Goal: Transaction & Acquisition: Book appointment/travel/reservation

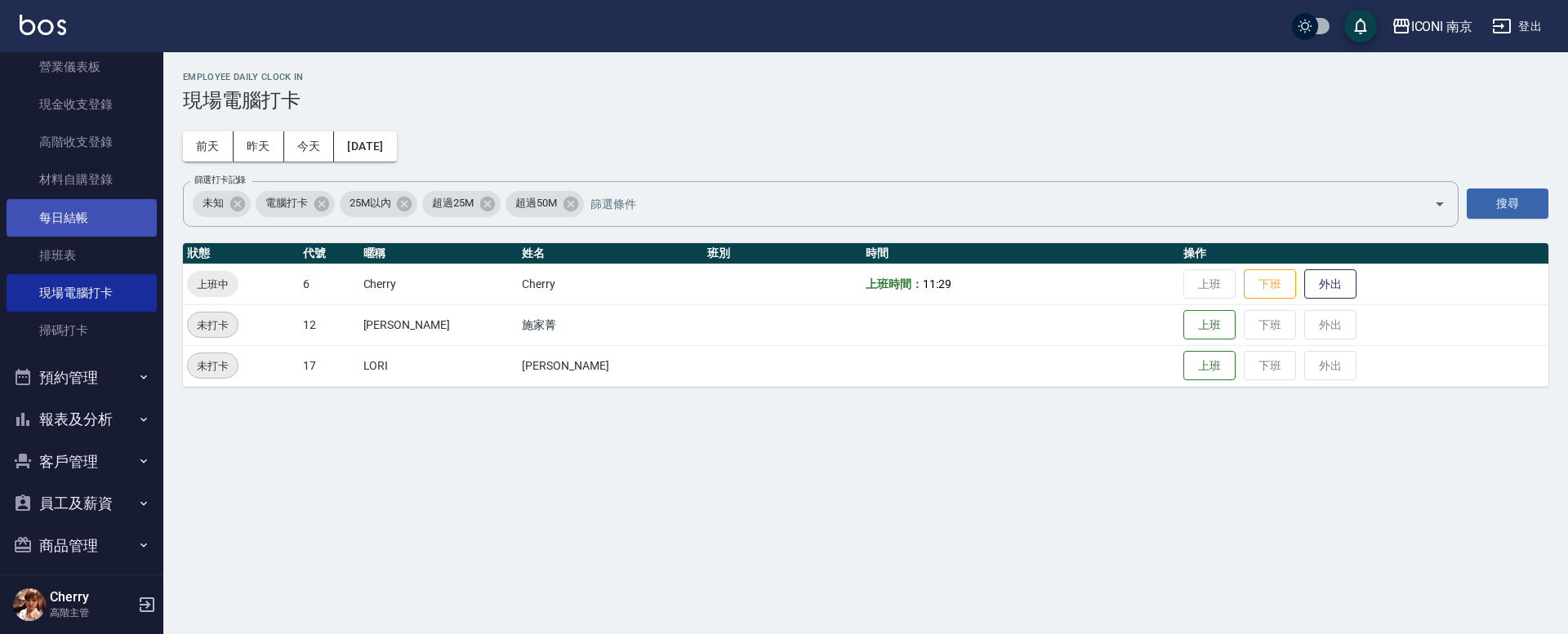
scroll to position [307, 0]
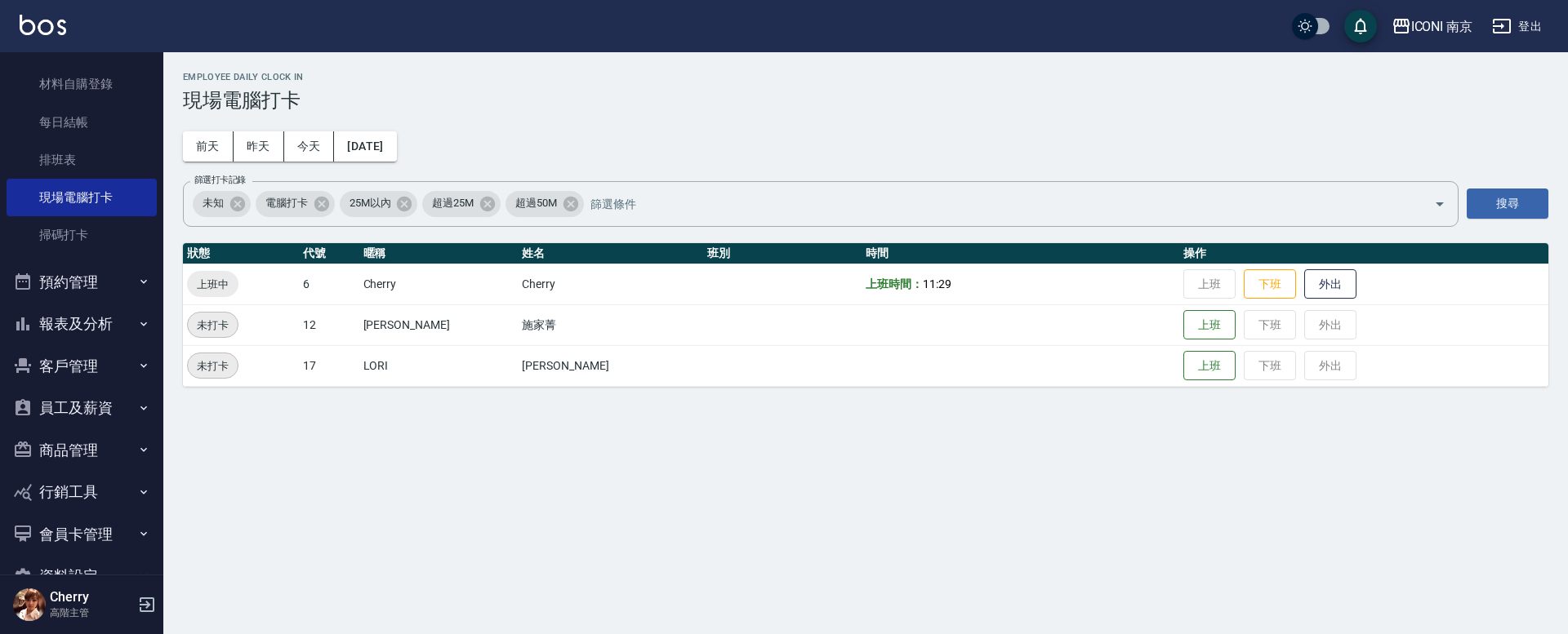
click at [68, 328] on button "報表及分析" at bounding box center [81, 324] width 151 height 43
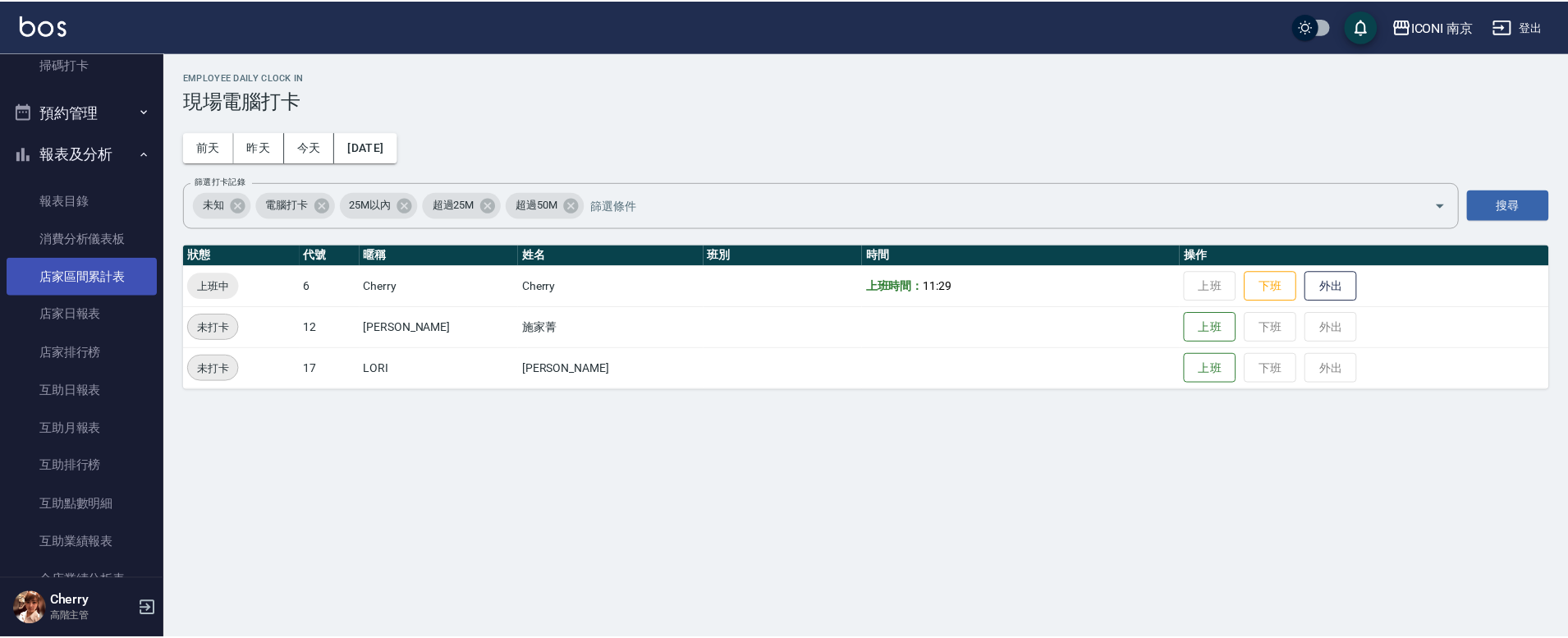
scroll to position [513, 0]
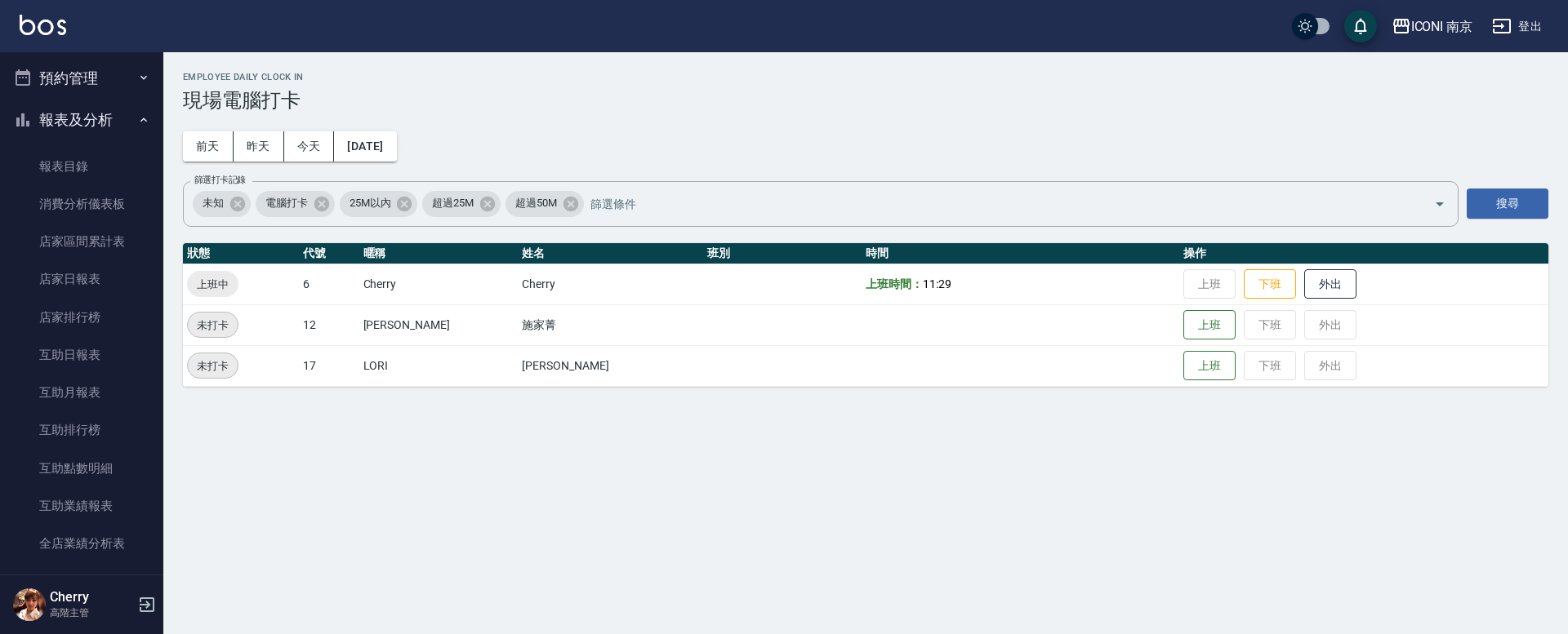
click at [112, 83] on button "預約管理" at bounding box center [81, 78] width 151 height 43
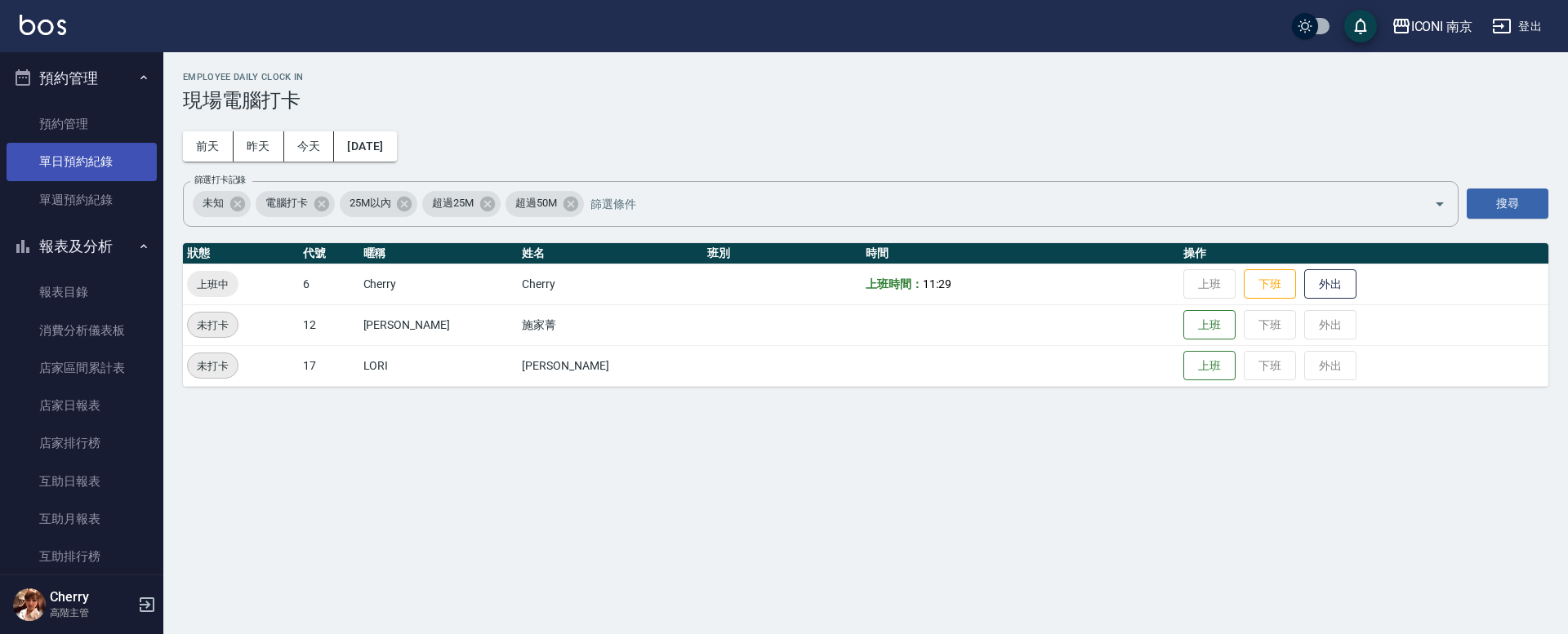
click at [89, 159] on link "單日預約紀錄" at bounding box center [81, 161] width 151 height 37
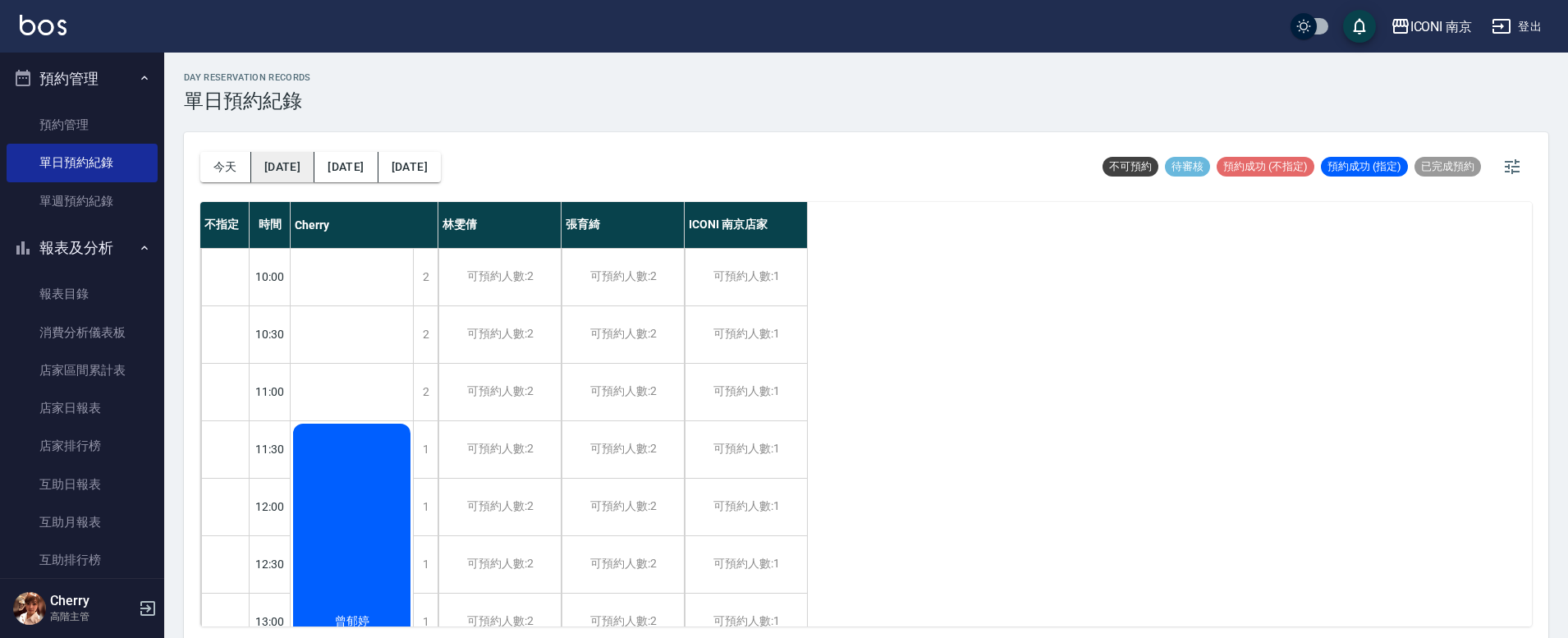
click at [276, 169] on button "[DATE]" at bounding box center [283, 167] width 63 height 30
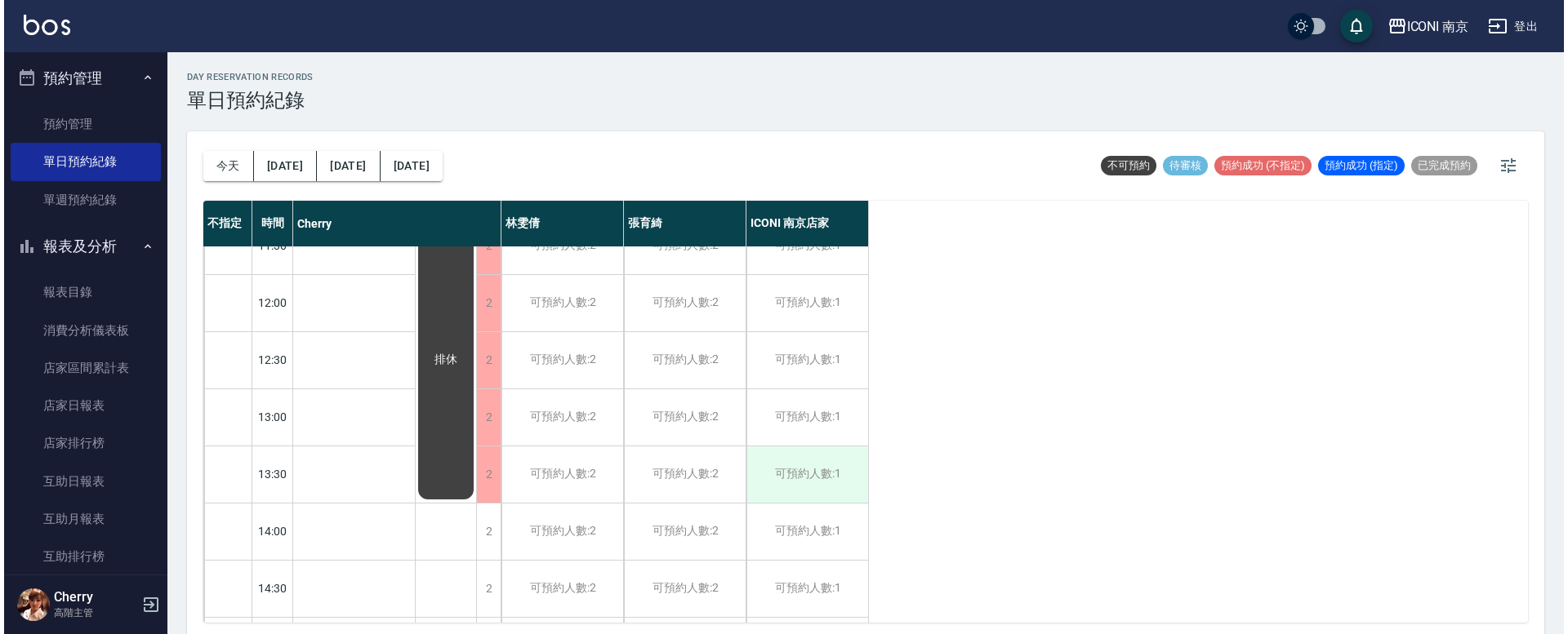
scroll to position [204, 0]
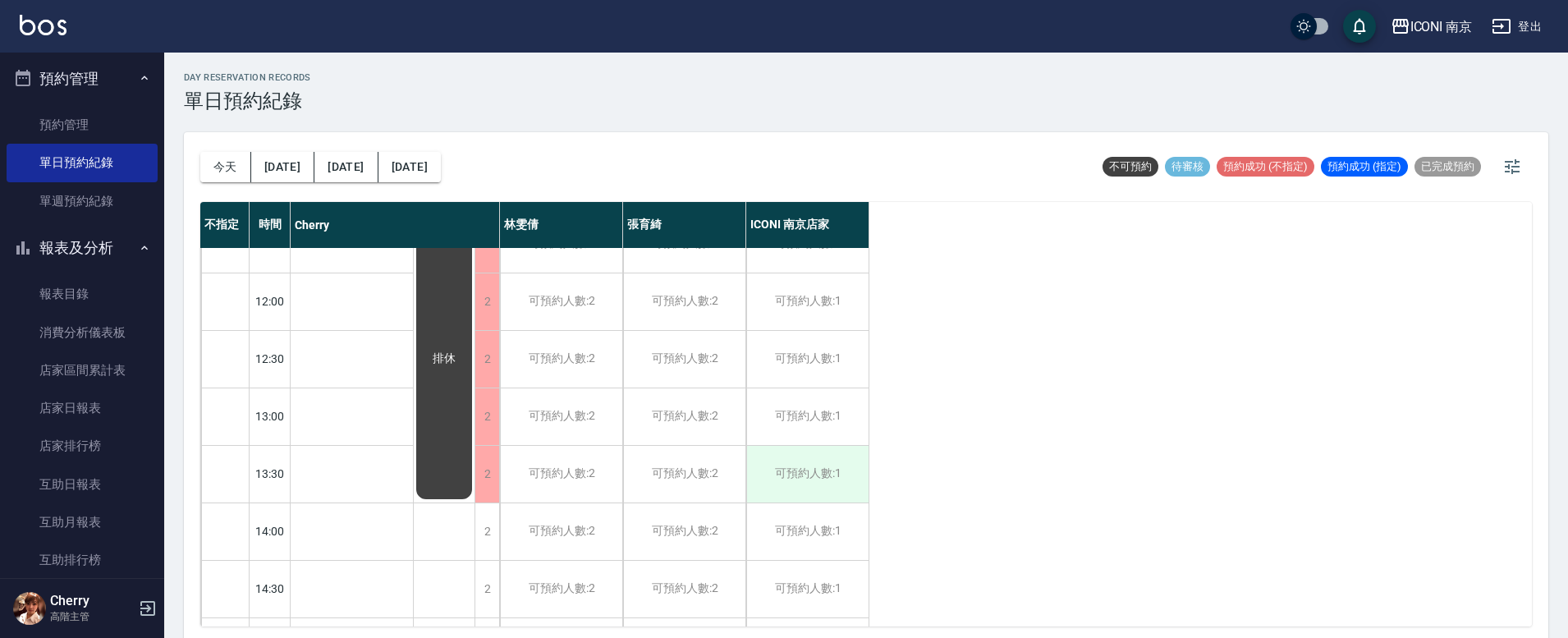
click at [831, 468] on div "可預約人數:1" at bounding box center [806, 475] width 122 height 57
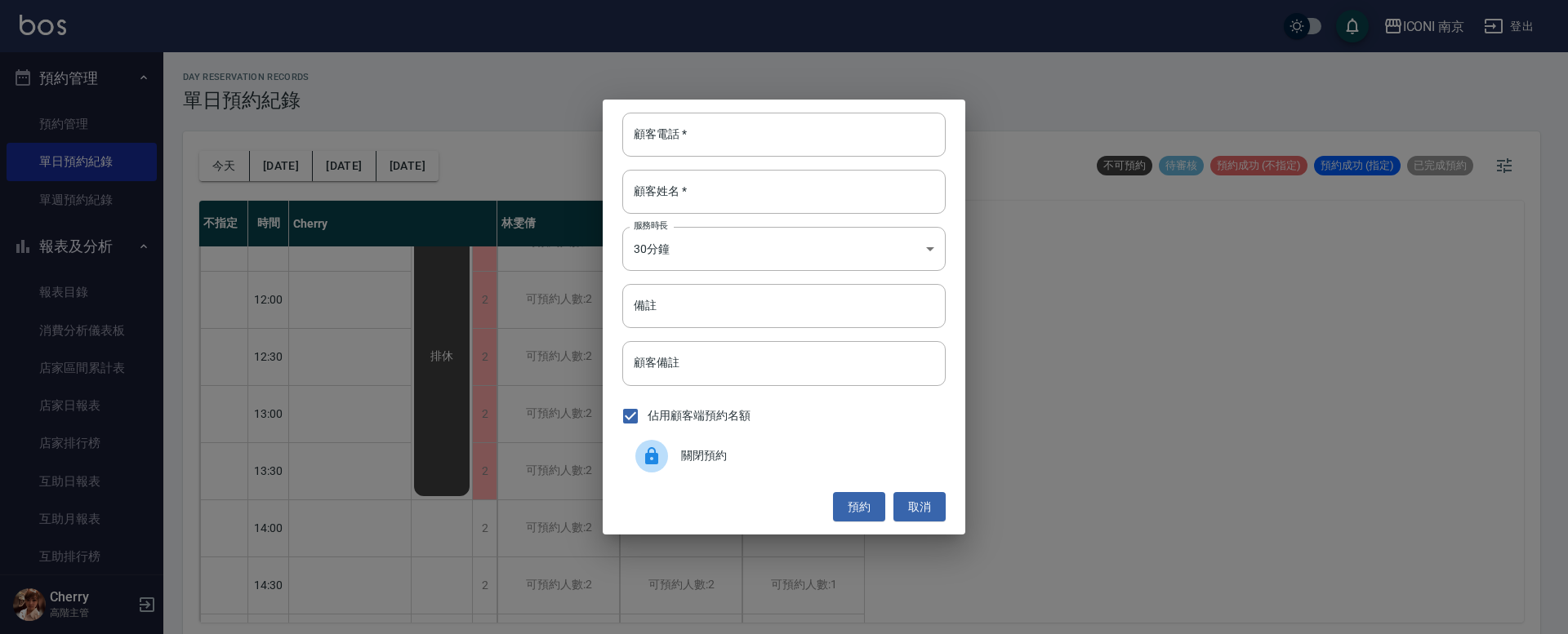
click at [734, 157] on div "顧客電話   * 顧客電話   * 顧客姓名   * 顧客姓名   * 服務時長 30分鐘 1 服務時長 備註 備註 顧客備註 顧客備註 佔用顧客端預約名額 …" at bounding box center [783, 317] width 362 height 435
click at [735, 152] on input "顧客電話   *" at bounding box center [784, 134] width 323 height 44
type input "0932533761"
click at [730, 182] on input "顧客姓名   *" at bounding box center [784, 192] width 323 height 44
type input "t"
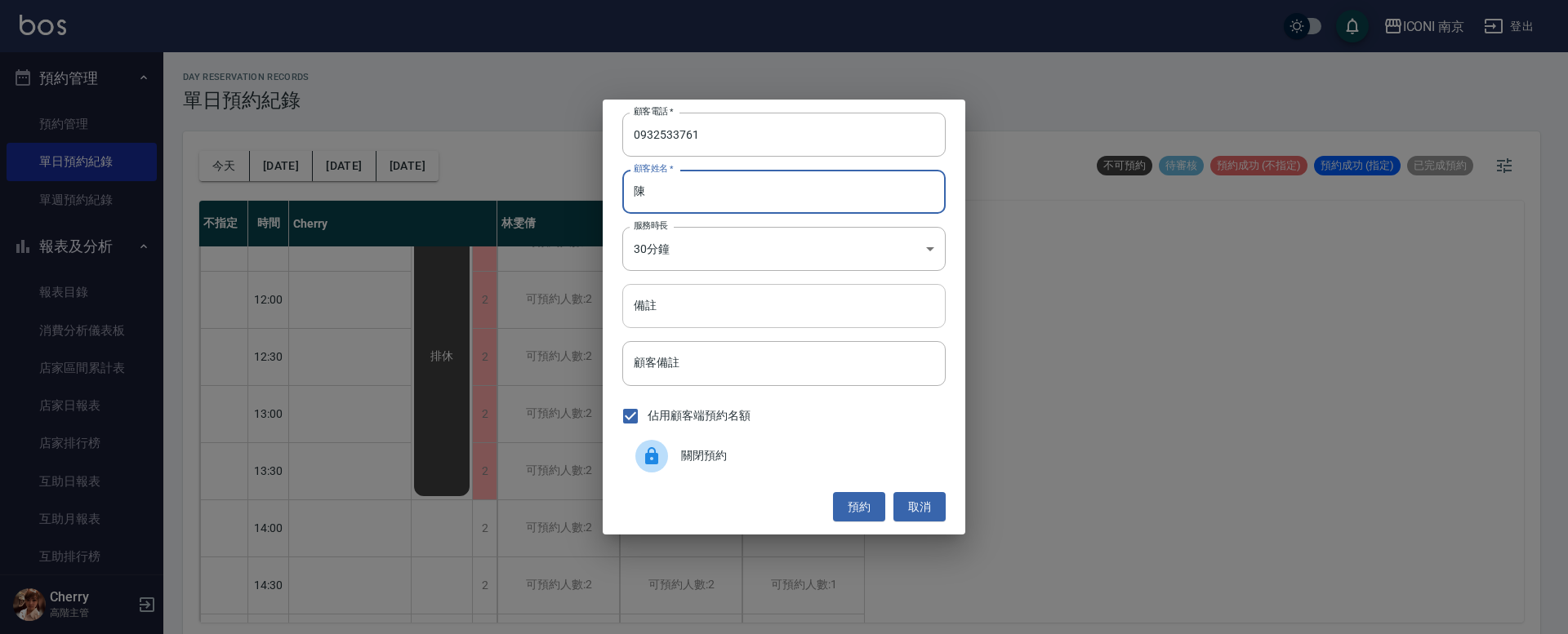
type input "陳"
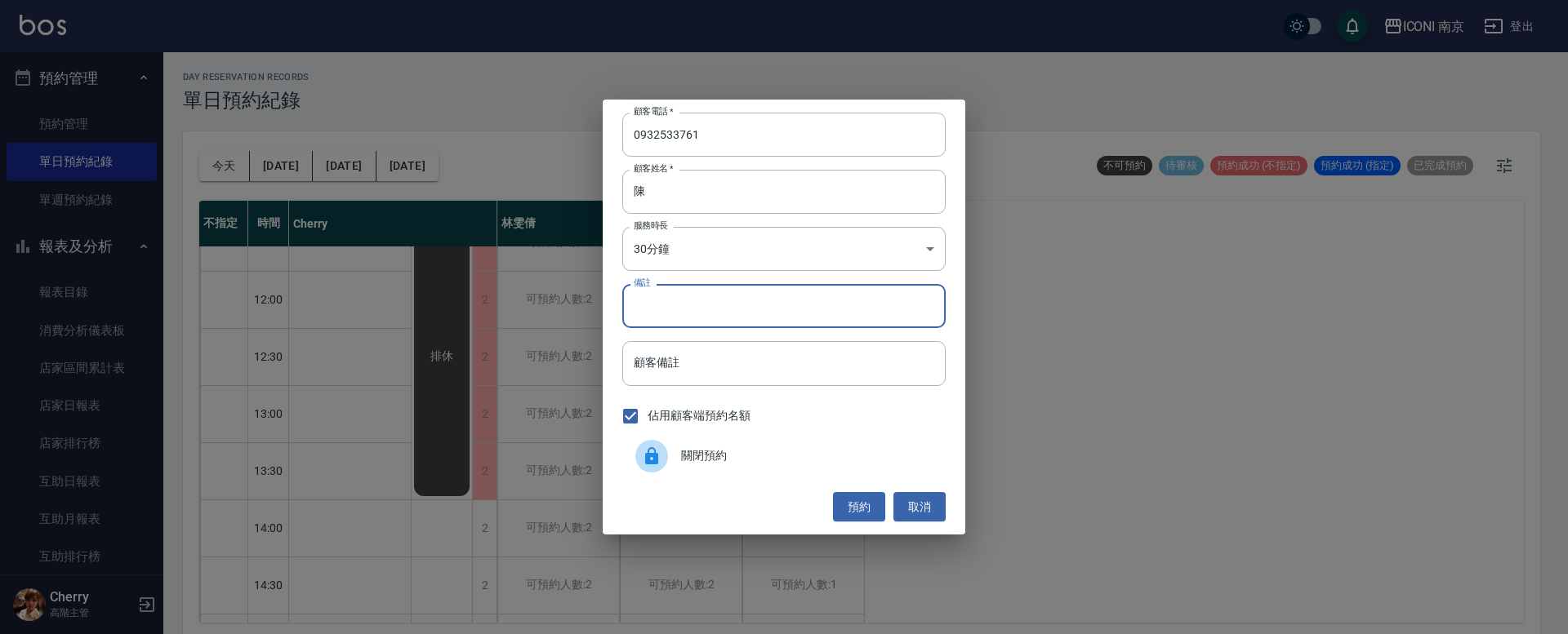
click at [705, 293] on input "備註" at bounding box center [784, 306] width 323 height 44
type input "GOB 趕3:45離開"
click at [870, 508] on button "預約" at bounding box center [859, 507] width 52 height 30
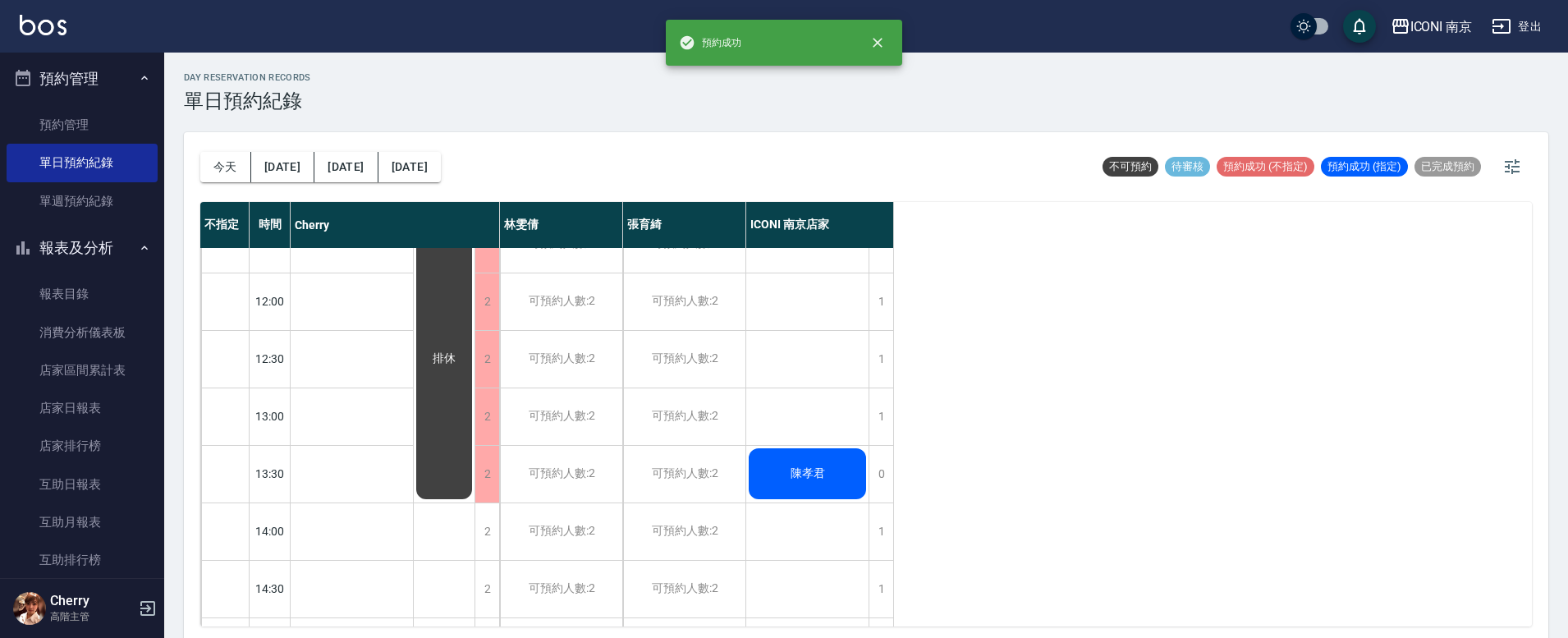
click at [1138, 433] on div "不指定 時間 Cherry [PERSON_NAME] [PERSON_NAME] ICONI 南京店家 10:00 10:30 11:00 11:30 12…" at bounding box center [865, 414] width 1331 height 425
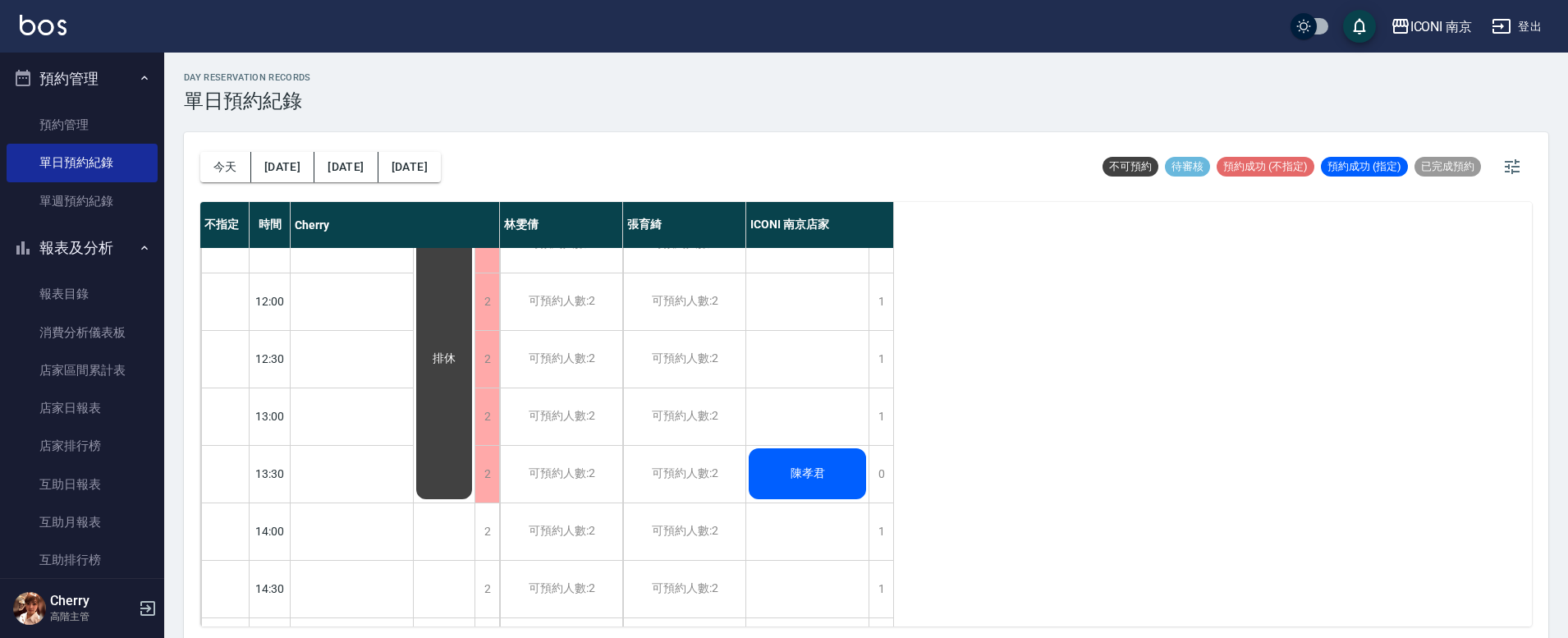
click at [817, 466] on span "陳孝君" at bounding box center [807, 474] width 41 height 15
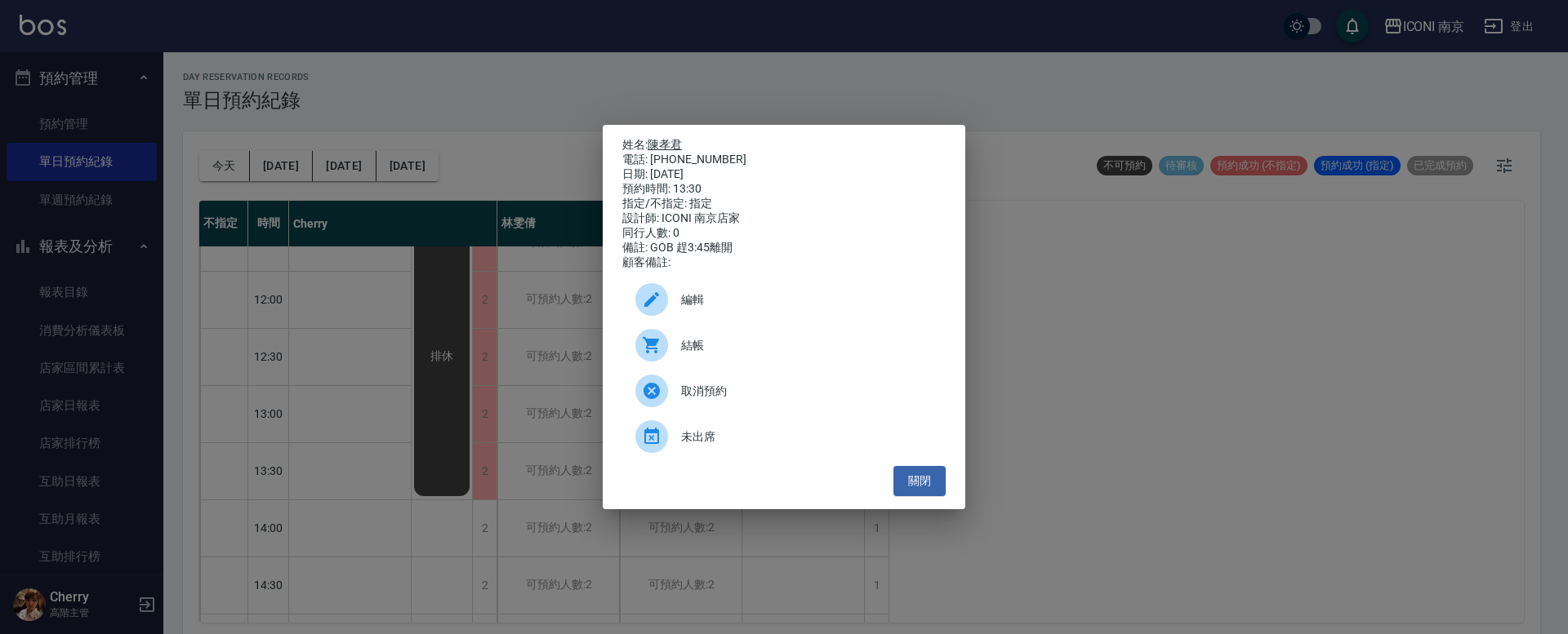
click at [672, 142] on link "陳孝君" at bounding box center [665, 144] width 35 height 13
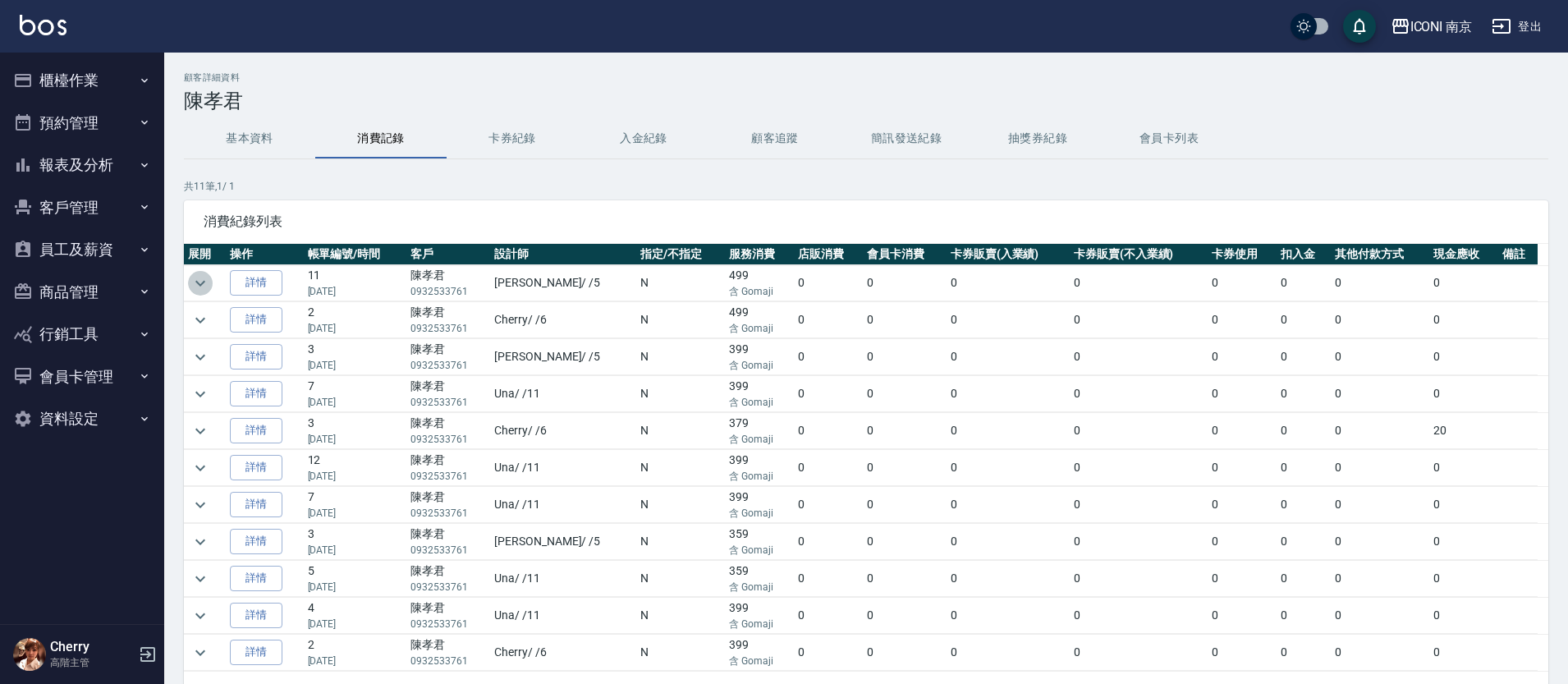
click at [199, 283] on icon "expand row" at bounding box center [200, 283] width 19 height 19
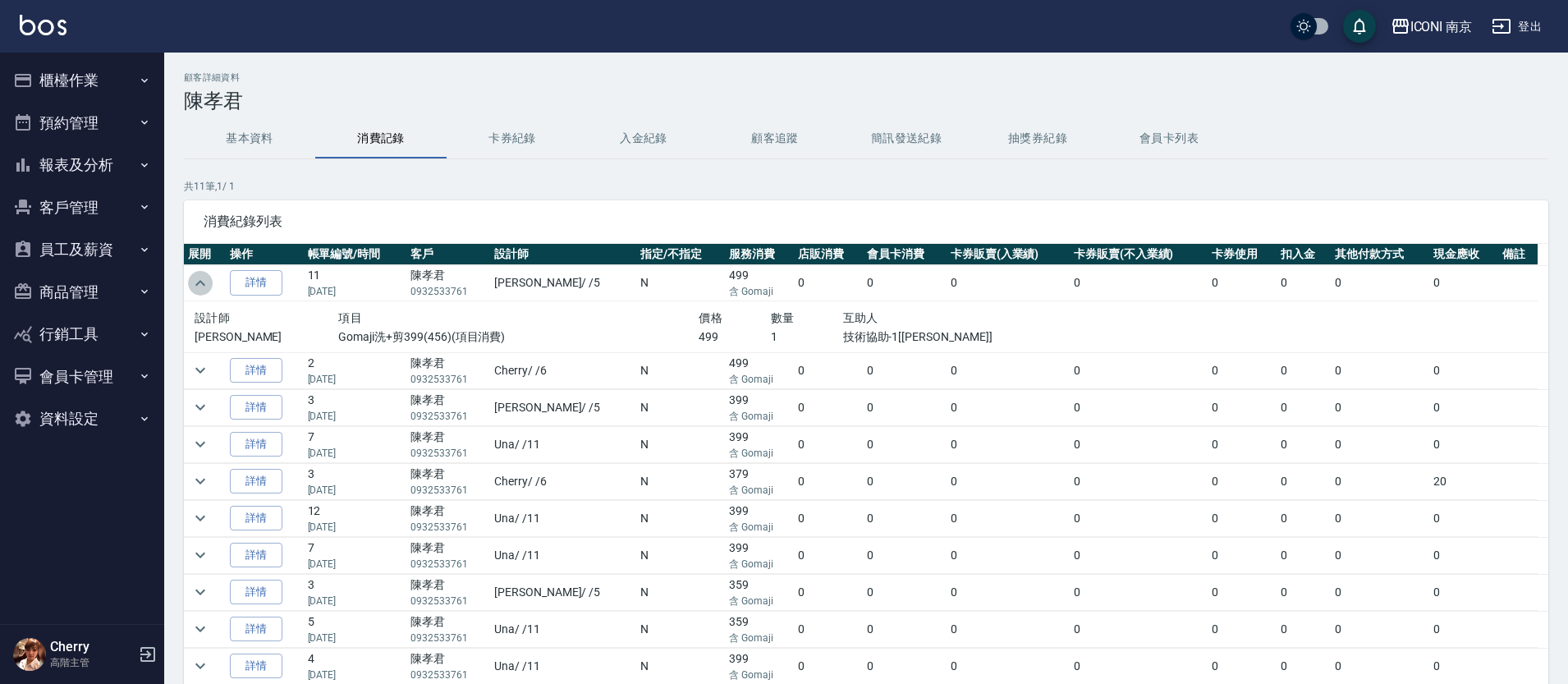
click at [199, 283] on icon "expand row" at bounding box center [200, 283] width 19 height 19
